Goal: Task Accomplishment & Management: Use online tool/utility

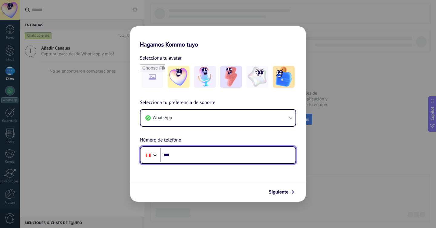
click at [205, 154] on input "***" at bounding box center [227, 155] width 135 height 14
type input "**********"
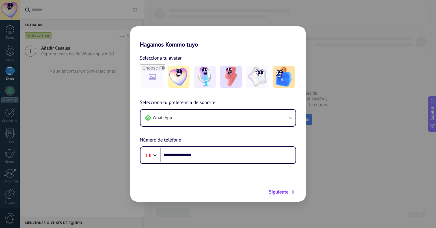
click at [281, 194] on span "Siguiente" at bounding box center [279, 192] width 20 height 4
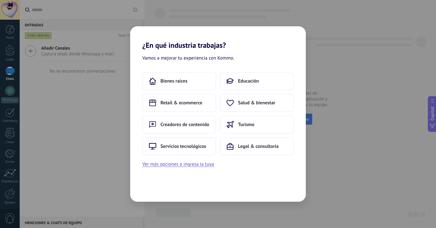
click at [176, 168] on div "Vamos a mejorar tu experiencia con Kommo. Bienes raíces Educación Retail & ecom…" at bounding box center [217, 126] width 175 height 152
click at [176, 167] on button "Ver más opciones o ingresa la tuya" at bounding box center [177, 164] width 71 height 8
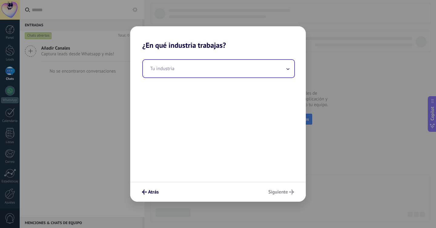
click at [176, 68] on input "text" at bounding box center [218, 69] width 151 height 18
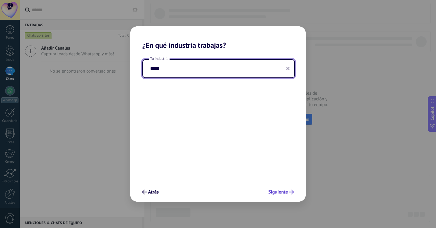
type input "*****"
click at [280, 194] on span "Siguiente" at bounding box center [278, 192] width 20 height 4
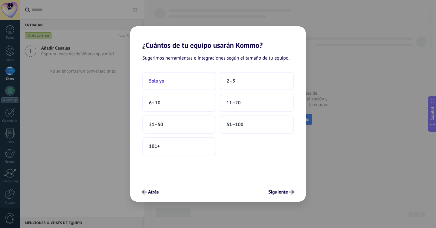
click at [166, 81] on button "Solo yo" at bounding box center [179, 81] width 74 height 18
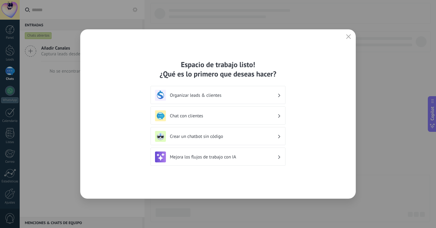
click at [195, 138] on h3 "Crear un chatbot sin código" at bounding box center [223, 137] width 107 height 6
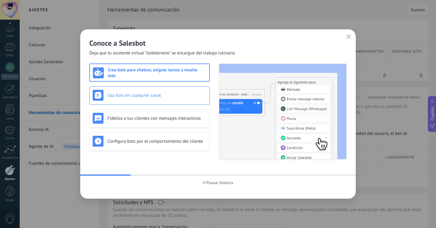
click at [169, 95] on h3 "Usa bots en cualquier canal" at bounding box center [156, 96] width 99 height 6
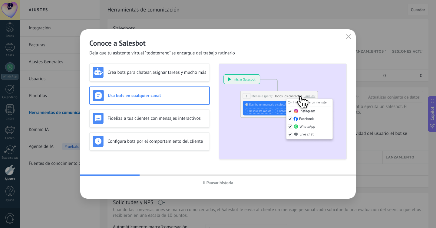
click at [164, 97] on h3 "Usa bots en cualquier canal" at bounding box center [157, 96] width 98 height 6
click at [163, 117] on h3 "Fideliza a tus clientes con mensajes interactivos" at bounding box center [156, 119] width 99 height 6
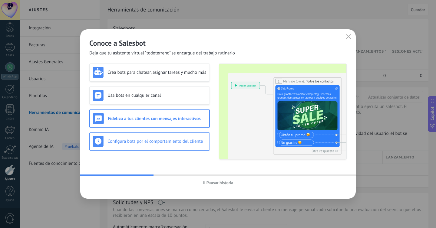
click at [165, 145] on div "Configura bots por el comportamiento del cliente" at bounding box center [150, 141] width 114 height 11
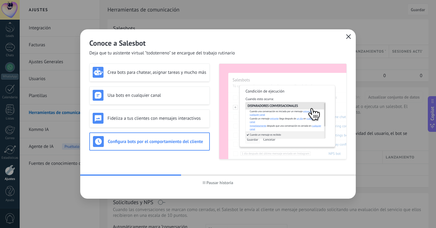
click at [349, 36] on icon "button" at bounding box center [348, 36] width 5 height 5
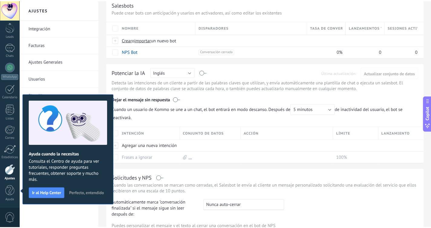
scroll to position [27, 0]
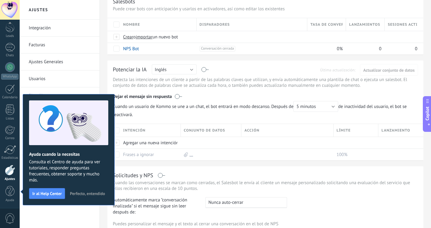
click at [10, 170] on div at bounding box center [10, 170] width 10 height 11
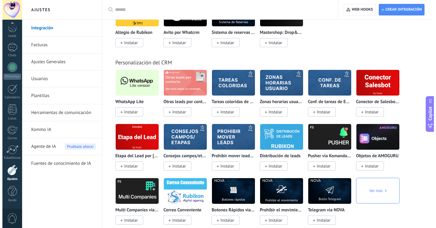
scroll to position [1467, 0]
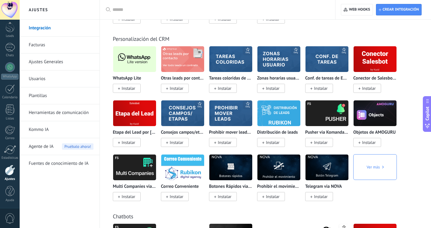
click at [137, 66] on img at bounding box center [134, 58] width 43 height 29
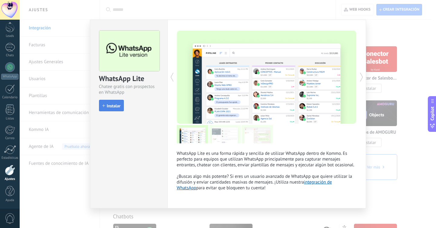
click at [107, 103] on button "Instalar" at bounding box center [111, 105] width 25 height 11
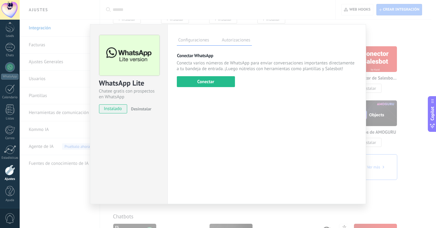
click at [245, 38] on label "Autorizaciones" at bounding box center [235, 41] width 31 height 9
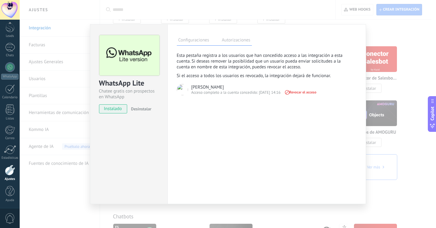
click at [200, 40] on label "Configuraciones" at bounding box center [194, 41] width 34 height 9
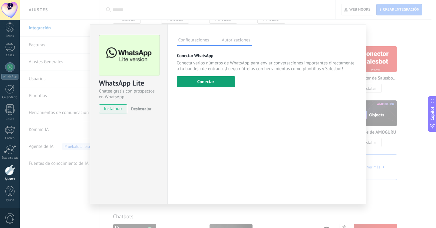
click at [218, 81] on button "Conectar" at bounding box center [206, 81] width 58 height 11
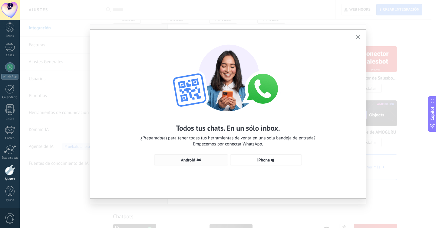
click at [197, 162] on icon "button" at bounding box center [198, 160] width 5 height 5
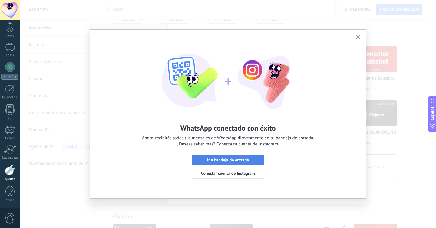
click at [242, 159] on span "Ir a bandeja de entrada" at bounding box center [228, 160] width 42 height 4
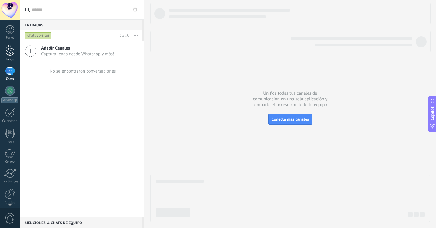
click at [9, 49] on div at bounding box center [9, 50] width 9 height 11
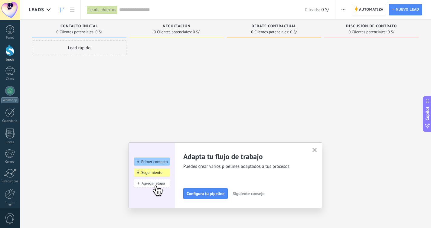
click at [316, 151] on use "button" at bounding box center [315, 150] width 5 height 5
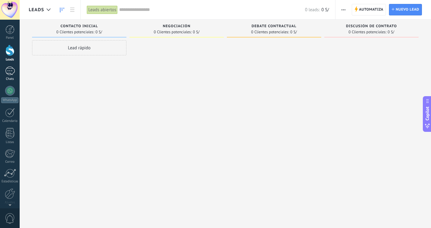
click at [12, 70] on div at bounding box center [10, 71] width 10 height 9
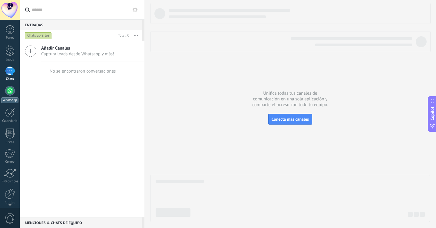
click at [8, 97] on link "WhatsApp" at bounding box center [10, 94] width 20 height 17
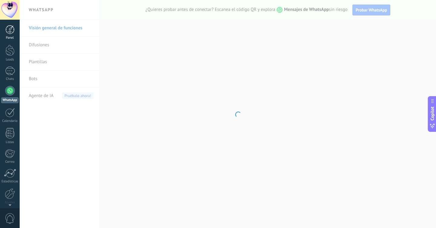
click at [8, 27] on div at bounding box center [9, 29] width 9 height 9
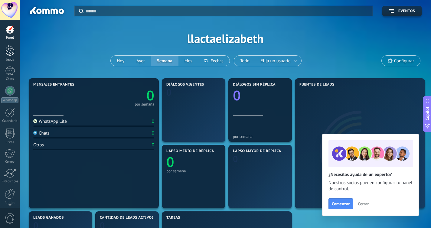
click at [12, 54] on div at bounding box center [9, 50] width 9 height 11
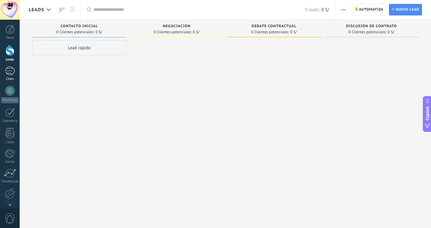
click at [11, 75] on div at bounding box center [10, 71] width 10 height 9
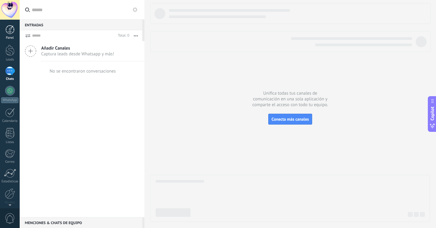
click at [9, 28] on div at bounding box center [9, 29] width 9 height 9
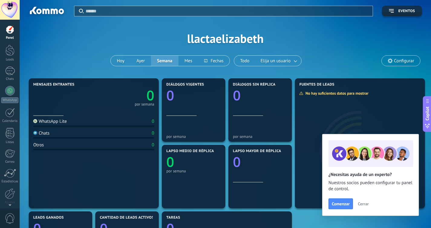
click at [364, 204] on span "Cerrar" at bounding box center [363, 204] width 11 height 4
